Goal: Information Seeking & Learning: Check status

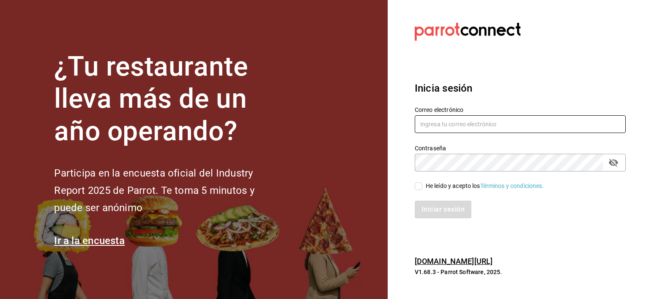
type input "[EMAIL_ADDRESS][DOMAIN_NAME]"
click at [419, 189] on input "He leído y acepto los Términos y condiciones." at bounding box center [419, 187] width 8 height 8
checkbox input "true"
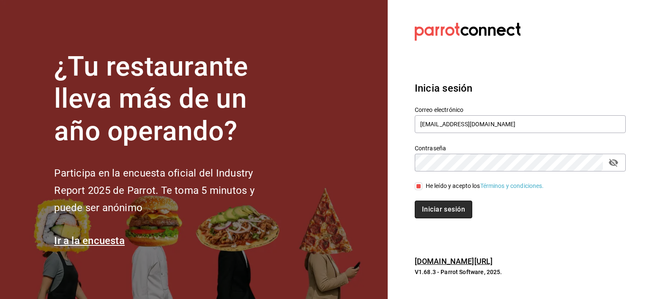
click at [429, 206] on button "Iniciar sesión" at bounding box center [443, 210] width 57 height 18
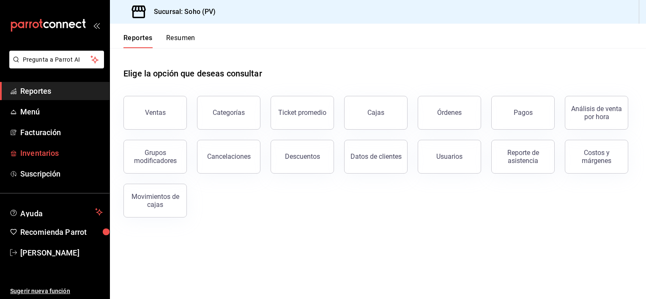
click at [61, 150] on span "Inventarios" at bounding box center [61, 153] width 82 height 11
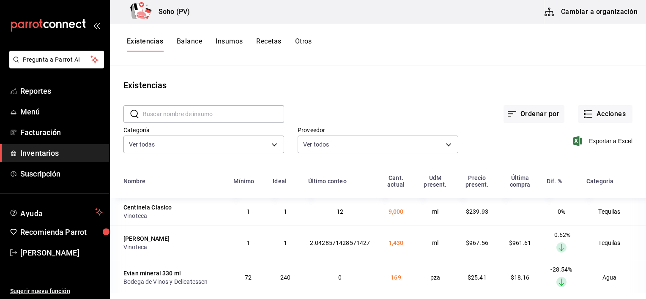
click at [65, 150] on span "Inventarios" at bounding box center [61, 153] width 82 height 11
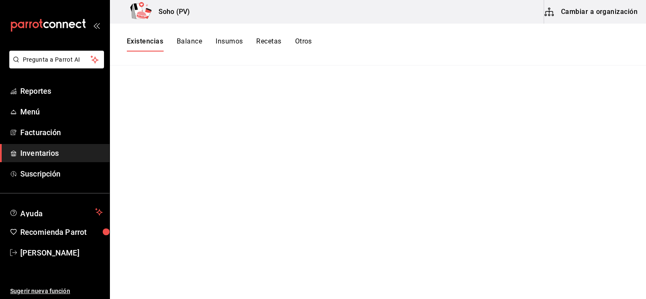
click at [141, 47] on button "Existencias" at bounding box center [145, 44] width 36 height 14
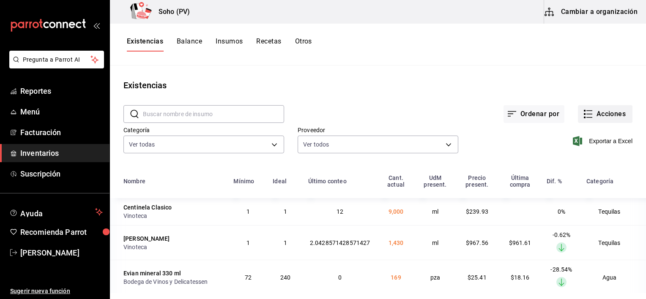
click at [586, 108] on button "Acciones" at bounding box center [605, 114] width 55 height 18
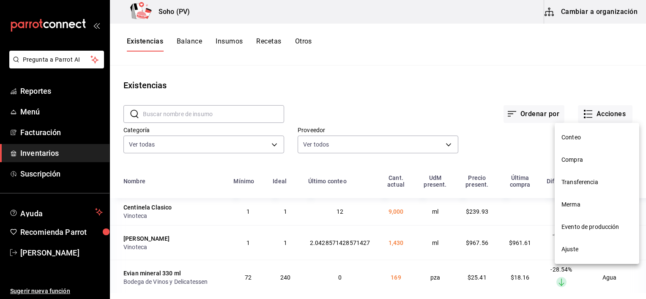
click at [477, 153] on div at bounding box center [323, 149] width 646 height 299
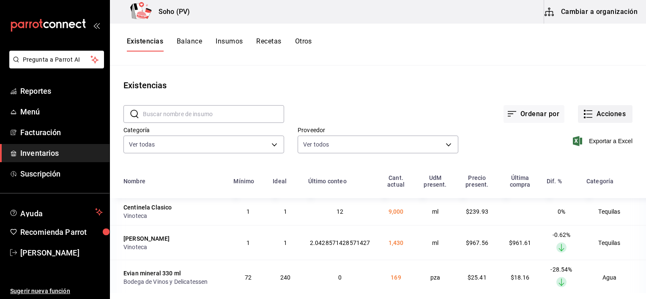
click at [588, 112] on button "Acciones" at bounding box center [605, 114] width 55 height 18
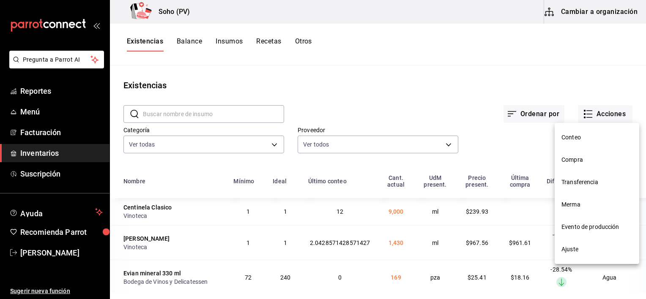
click at [499, 146] on div at bounding box center [323, 149] width 646 height 299
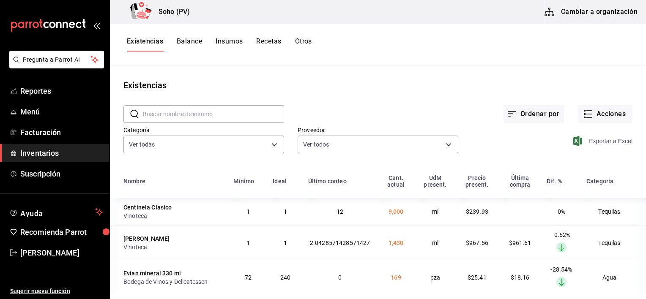
click at [600, 137] on span "Exportar a Excel" at bounding box center [603, 141] width 58 height 10
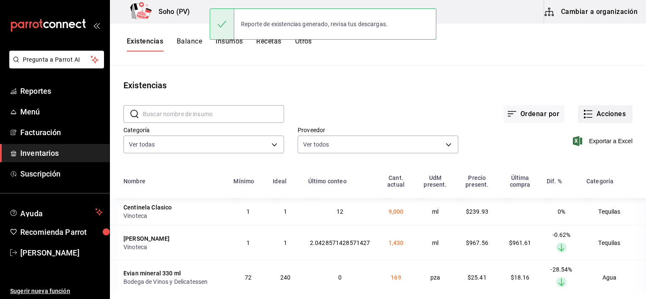
click at [591, 115] on button "Acciones" at bounding box center [605, 114] width 55 height 18
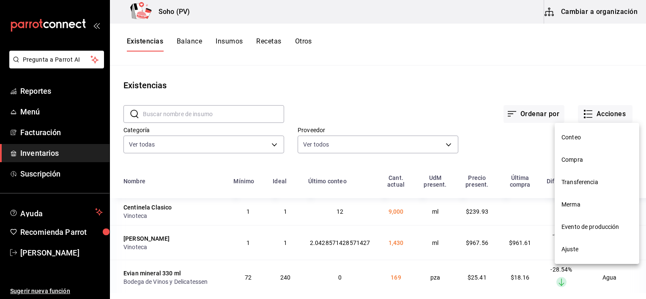
click at [576, 137] on span "Conteo" at bounding box center [596, 137] width 71 height 9
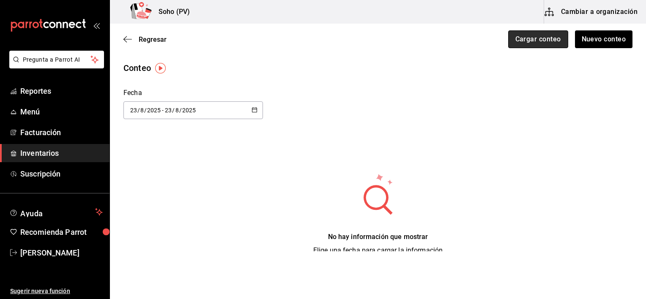
click at [534, 36] on button "Cargar conteo" at bounding box center [538, 39] width 60 height 18
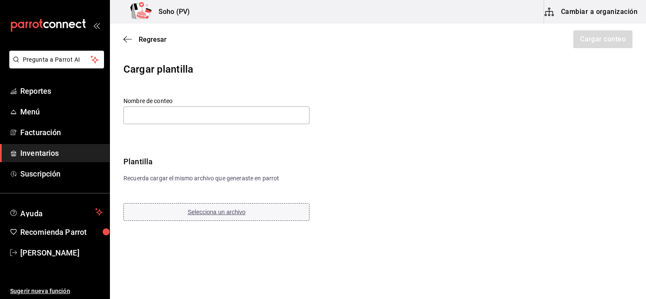
click at [242, 209] on span "Selecciona un archivo" at bounding box center [217, 212] width 58 height 7
click at [141, 112] on input "text" at bounding box center [216, 116] width 186 height 18
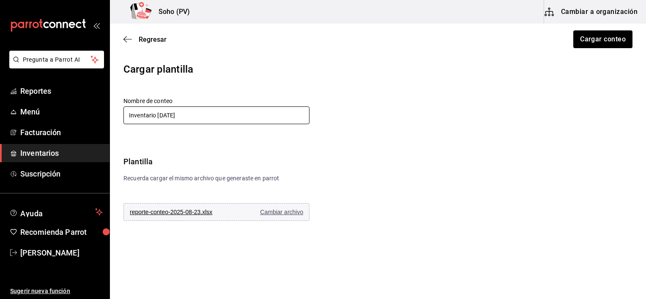
click at [172, 115] on input "Inventario 08 mayo 2025" at bounding box center [216, 116] width 186 height 18
type input "Inventario 23 agosto 2025"
click at [594, 36] on button "Cargar conteo" at bounding box center [602, 39] width 60 height 18
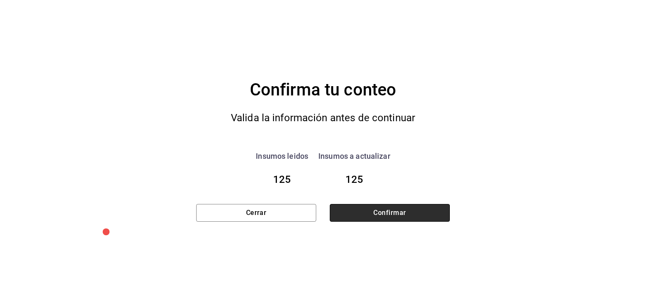
click at [446, 210] on button "Confirmar" at bounding box center [390, 213] width 120 height 18
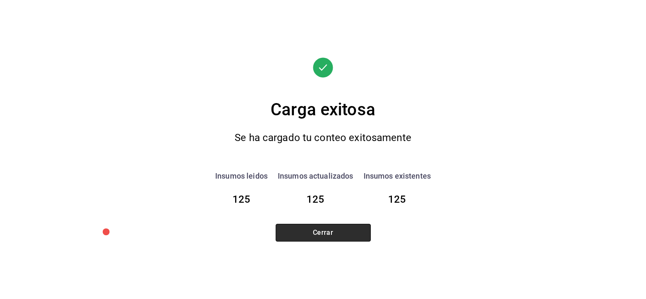
click at [358, 234] on button "Cerrar" at bounding box center [323, 233] width 95 height 18
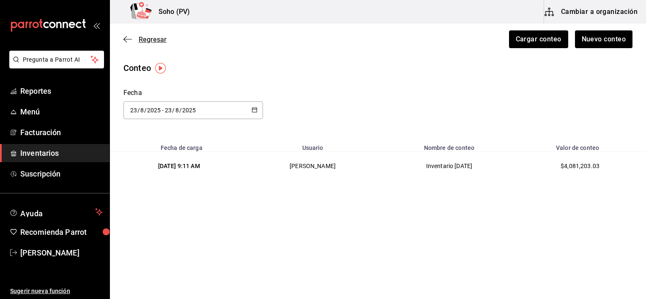
click at [161, 38] on span "Regresar" at bounding box center [153, 40] width 28 height 8
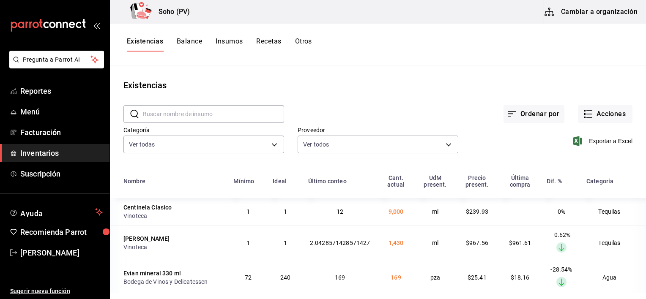
click at [27, 149] on span "Inventarios" at bounding box center [61, 153] width 82 height 11
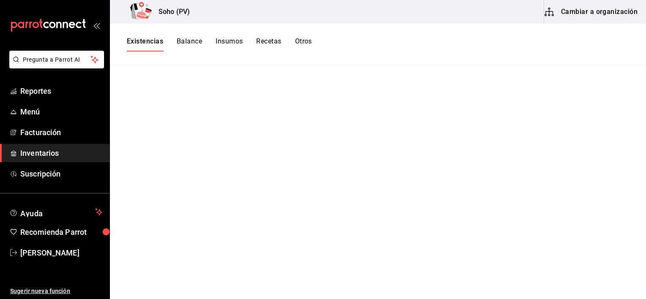
click at [150, 39] on button "Existencias" at bounding box center [145, 44] width 36 height 14
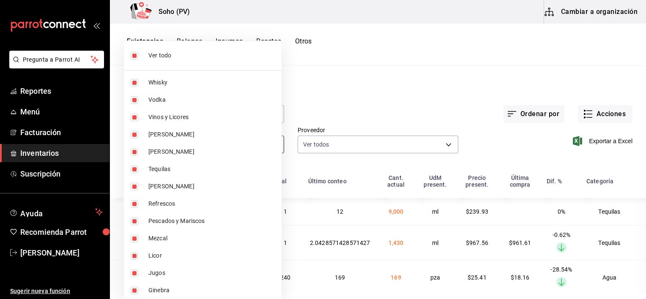
click at [252, 150] on body "Pregunta a Parrot AI Reportes Menú Facturación Inventarios Suscripción Ayuda Re…" at bounding box center [323, 146] width 646 height 293
click at [167, 59] on span "Ver todo" at bounding box center [211, 55] width 126 height 9
checkbox input "false"
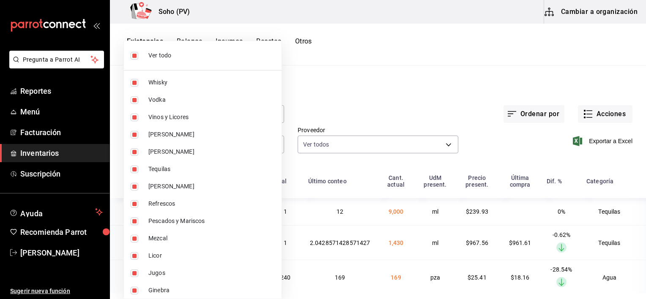
checkbox input "false"
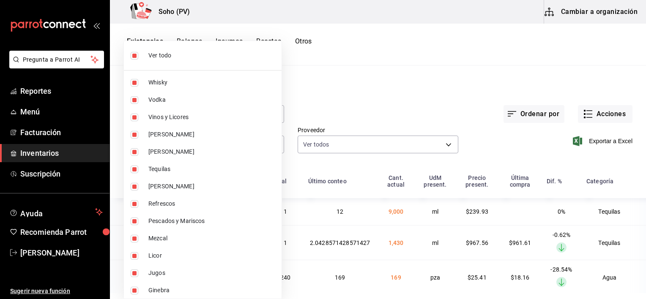
checkbox input "false"
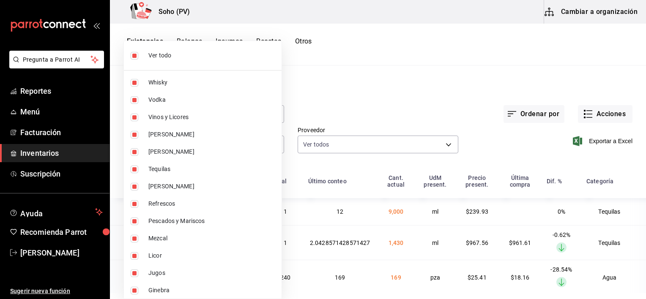
checkbox input "false"
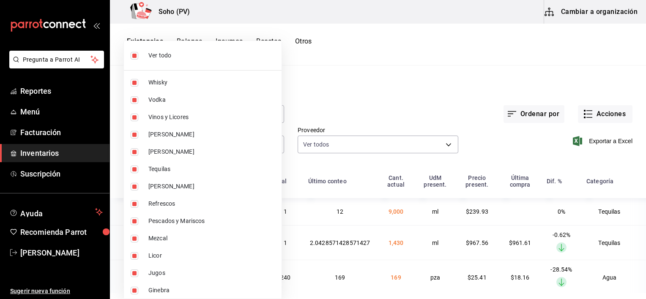
checkbox input "false"
click at [159, 219] on span "Pescados y Mariscos" at bounding box center [211, 221] width 126 height 9
type input "d504ab49-17ad-4072-9b31-7e53b55b8890"
checkbox input "true"
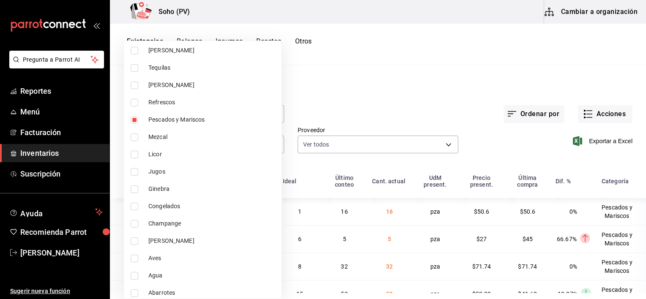
scroll to position [107, 0]
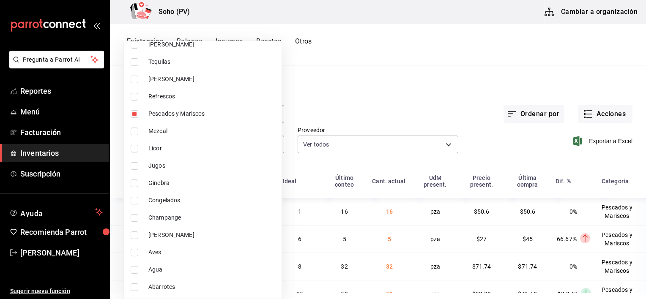
click at [174, 235] on span "Carnes Rojas" at bounding box center [211, 235] width 126 height 9
type input "d504ab49-17ad-4072-9b31-7e53b55b8890,f4722162-5afc-408c-985b-fd1ba01a86f8"
checkbox input "true"
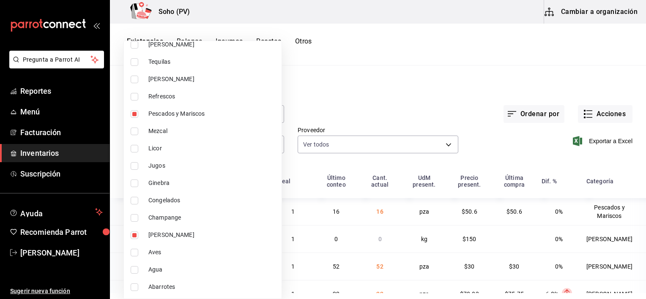
click at [156, 252] on span "Aves" at bounding box center [211, 252] width 126 height 9
type input "d504ab49-17ad-4072-9b31-7e53b55b8890,f4722162-5afc-408c-985b-fd1ba01a86f8,baccb…"
checkbox input "true"
click at [159, 199] on span "Congelados" at bounding box center [211, 200] width 126 height 9
type input "d504ab49-17ad-4072-9b31-7e53b55b8890,f4722162-5afc-408c-985b-fd1ba01a86f8,baccb…"
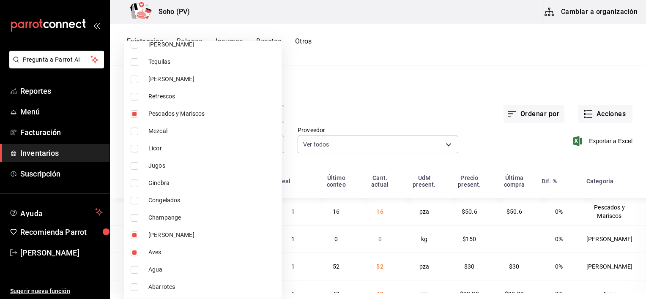
checkbox input "true"
click at [534, 145] on div at bounding box center [323, 149] width 646 height 299
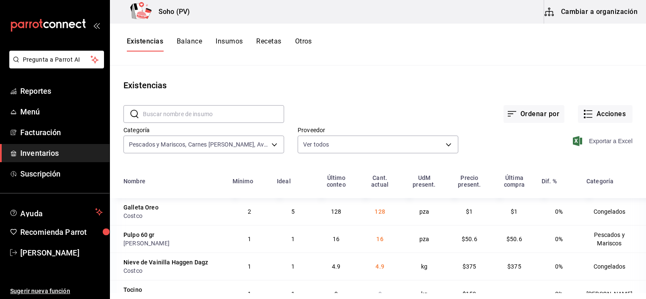
click at [589, 142] on span "Exportar a Excel" at bounding box center [603, 141] width 58 height 10
click at [36, 95] on span "Reportes" at bounding box center [61, 90] width 82 height 11
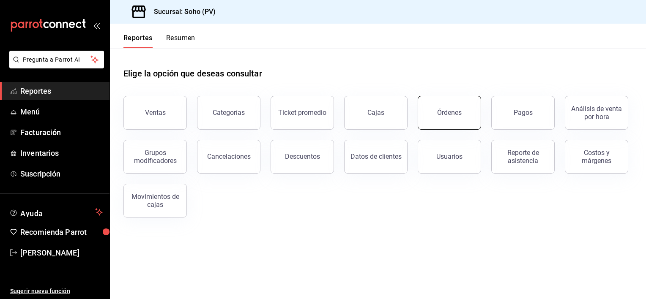
click at [429, 125] on button "Órdenes" at bounding box center [449, 113] width 63 height 34
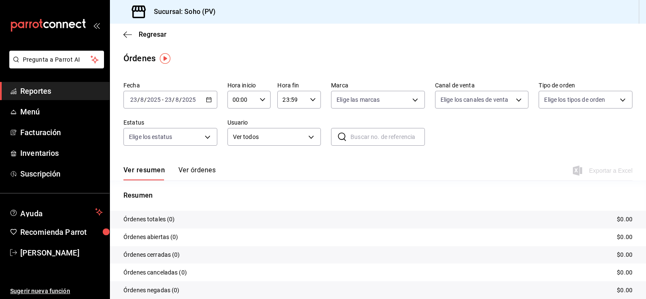
click at [68, 85] on span "Reportes" at bounding box center [61, 90] width 82 height 11
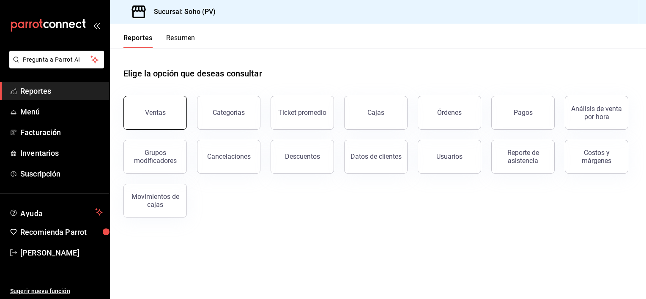
click at [142, 120] on button "Ventas" at bounding box center [154, 113] width 63 height 34
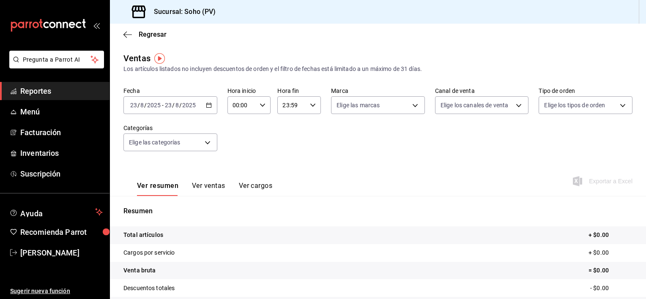
click at [186, 103] on input "2025" at bounding box center [189, 105] width 14 height 7
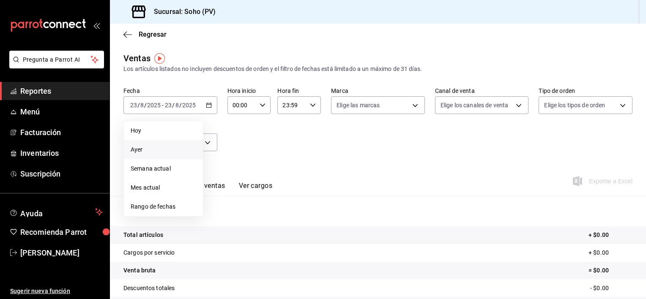
click at [171, 149] on span "Ayer" at bounding box center [164, 149] width 66 height 9
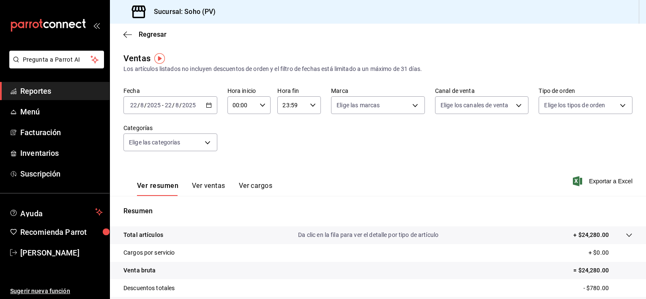
click at [178, 205] on div "Resumen Total artículos Da clic en la fila para ver el detalle por tipo de artí…" at bounding box center [378, 287] width 536 height 182
click at [70, 246] on link "Jose Alejandro Villa Zavala" at bounding box center [54, 253] width 109 height 18
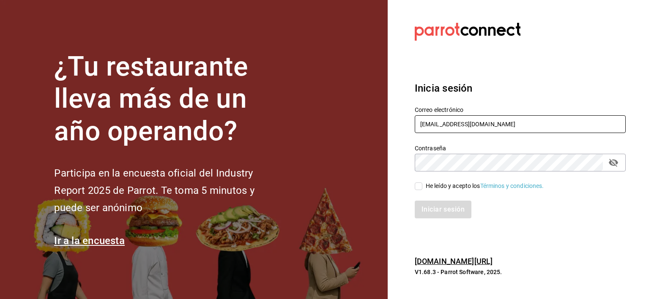
drag, startPoint x: 416, startPoint y: 131, endPoint x: 474, endPoint y: 210, distance: 97.3
click at [474, 210] on div "Correo electrónico josealejandrovillazavala@gmail.com Contraseña Contraseña He …" at bounding box center [514, 157] width 221 height 123
type input "[EMAIL_ADDRESS][DOMAIN_NAME]"
click at [420, 186] on input "He leído y acepto los Términos y condiciones." at bounding box center [419, 187] width 8 height 8
checkbox input "true"
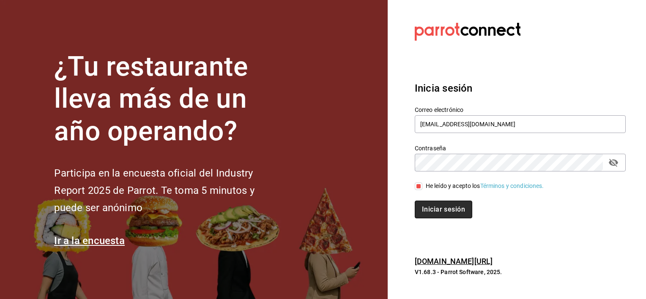
click at [434, 211] on button "Iniciar sesión" at bounding box center [443, 210] width 57 height 18
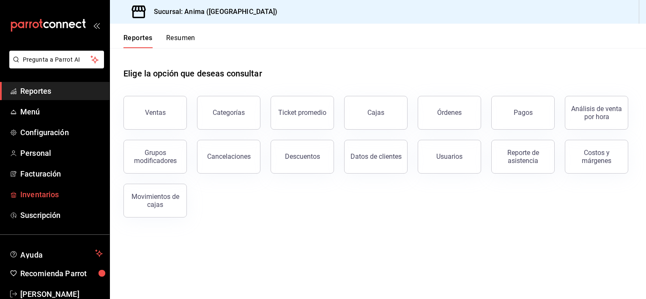
click at [45, 186] on link "Inventarios" at bounding box center [54, 195] width 109 height 18
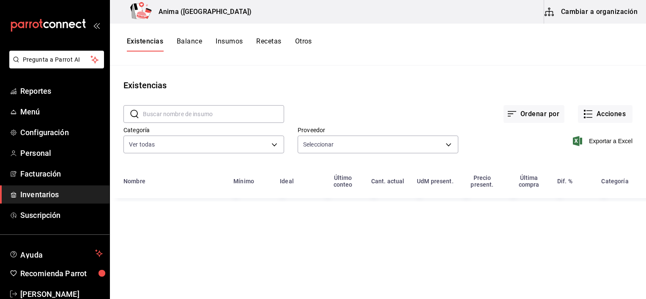
type input "53aeac28-4727-4c66-80b4-cea87e5bbdd7,81590c1d-223c-40a7-8ed3-cfa789b5082c,1a7c0…"
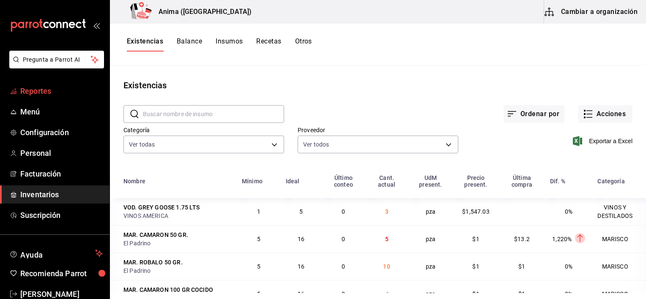
click at [32, 93] on span "Reportes" at bounding box center [61, 90] width 82 height 11
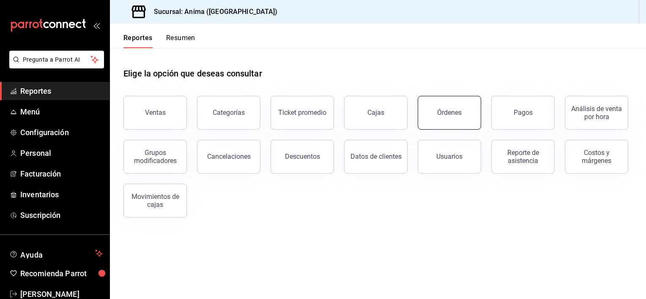
click at [438, 112] on div "Órdenes" at bounding box center [449, 113] width 25 height 8
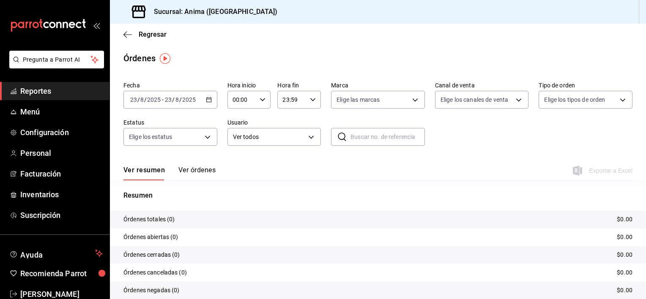
click at [213, 98] on div "[DATE] [DATE] - [DATE] [DATE]" at bounding box center [170, 100] width 94 height 18
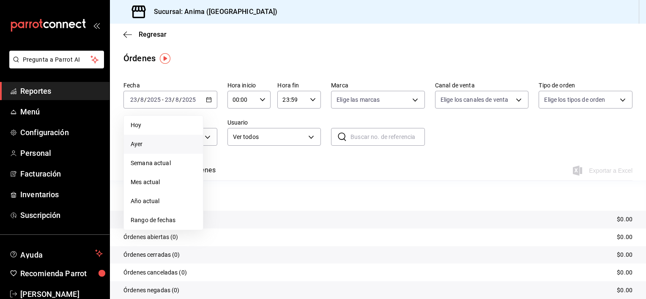
click at [163, 142] on span "Ayer" at bounding box center [164, 144] width 66 height 9
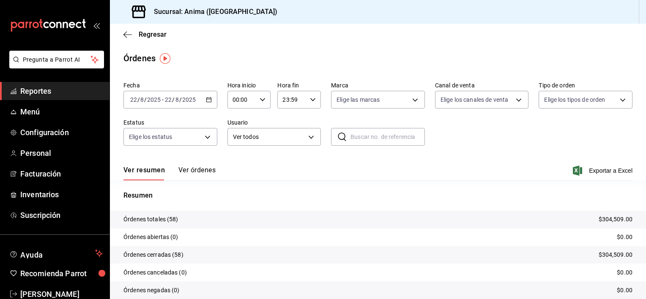
click at [190, 175] on button "Ver órdenes" at bounding box center [196, 173] width 37 height 14
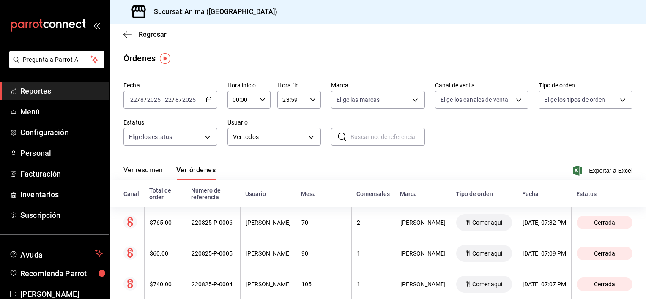
click at [139, 172] on button "Ver resumen" at bounding box center [142, 173] width 39 height 14
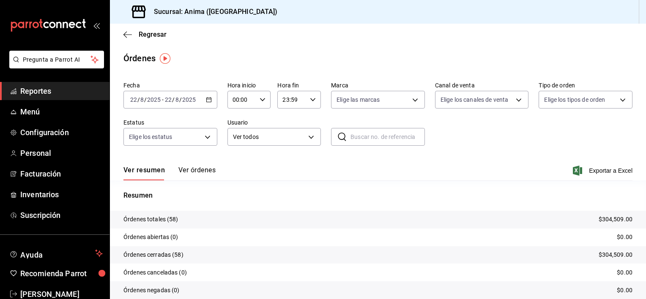
click at [206, 102] on icon "button" at bounding box center [209, 100] width 6 height 6
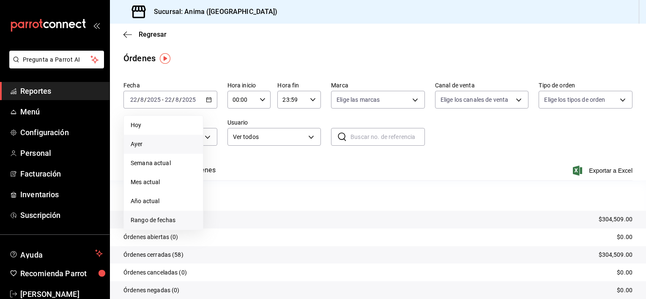
click at [145, 216] on span "Rango de fechas" at bounding box center [164, 220] width 66 height 9
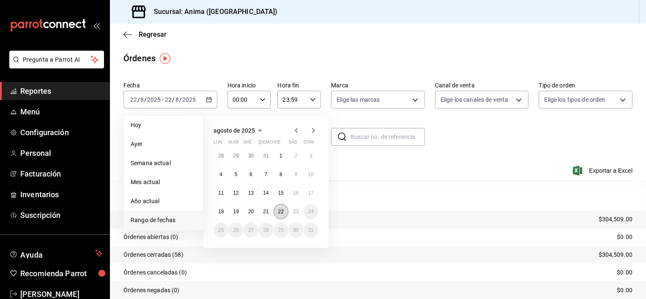
click at [277, 207] on button "22" at bounding box center [280, 211] width 15 height 15
click at [296, 210] on abbr "23" at bounding box center [295, 212] width 5 height 6
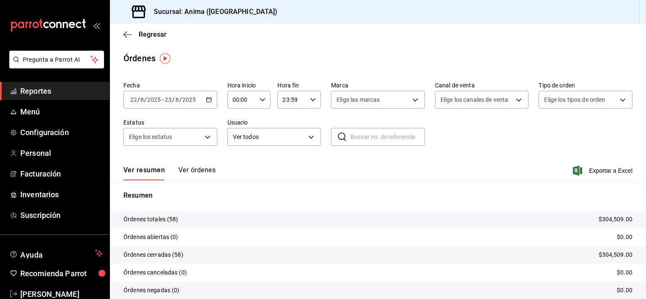
click at [211, 168] on button "Ver órdenes" at bounding box center [196, 173] width 37 height 14
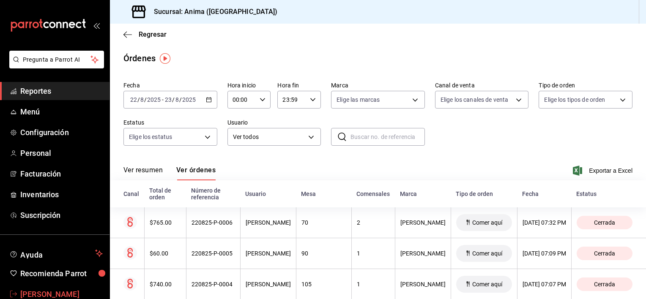
click at [44, 290] on span "[PERSON_NAME]" at bounding box center [61, 294] width 82 height 11
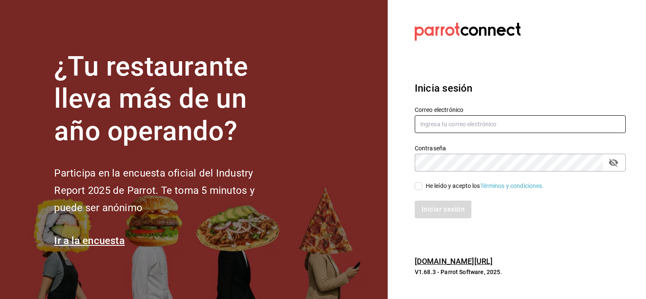
type input "[EMAIL_ADDRESS][DOMAIN_NAME]"
